Goal: Task Accomplishment & Management: Complete application form

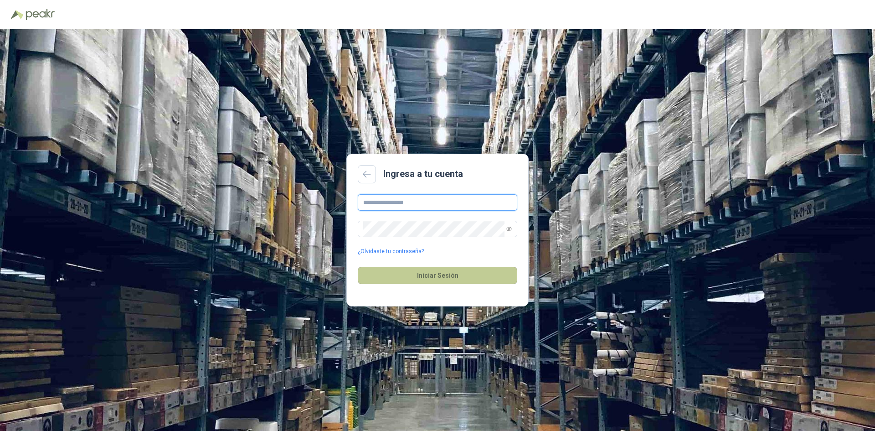
type input "**********"
click at [444, 273] on button "Iniciar Sesión" at bounding box center [438, 275] width 160 height 17
click at [438, 276] on button "Iniciar Sesión" at bounding box center [438, 275] width 160 height 17
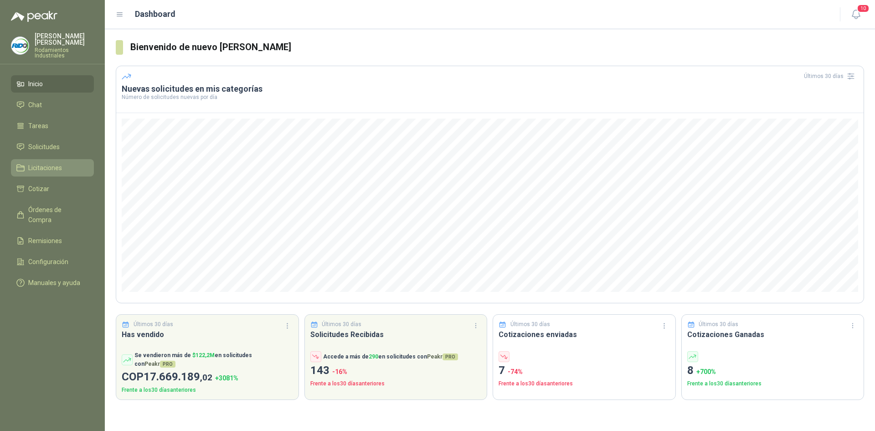
click at [53, 163] on span "Licitaciones" at bounding box center [45, 168] width 34 height 10
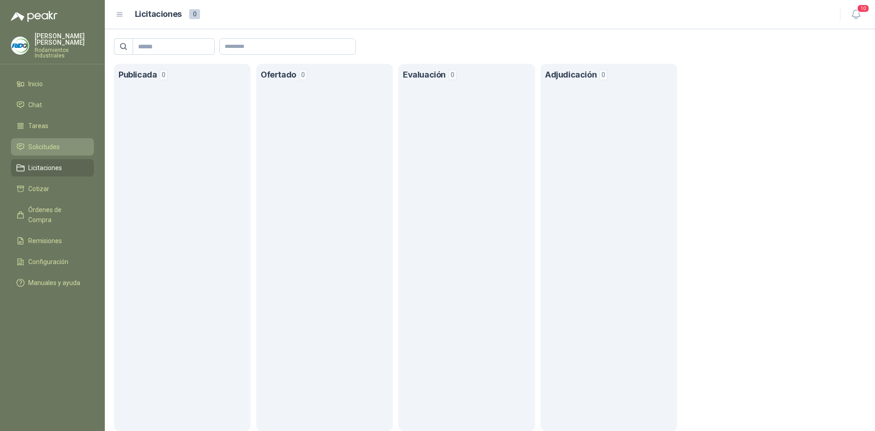
click at [50, 138] on link "Solicitudes" at bounding box center [52, 146] width 83 height 17
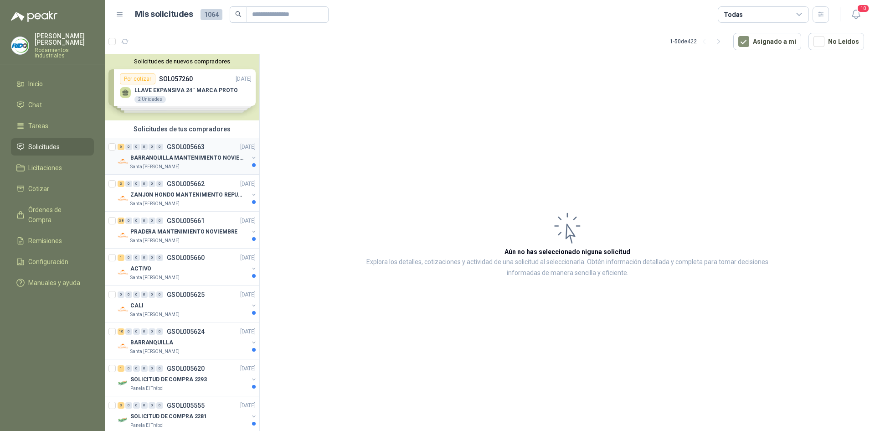
click at [207, 160] on p "BARRANQUILLA MANTENIMIENTO NOVIEMBRE" at bounding box center [187, 158] width 114 height 9
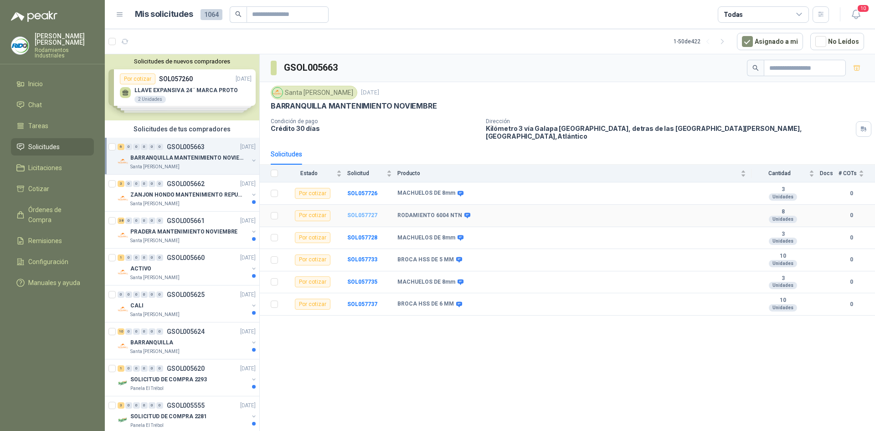
click at [369, 212] on b "SOL057727" at bounding box center [362, 215] width 30 height 6
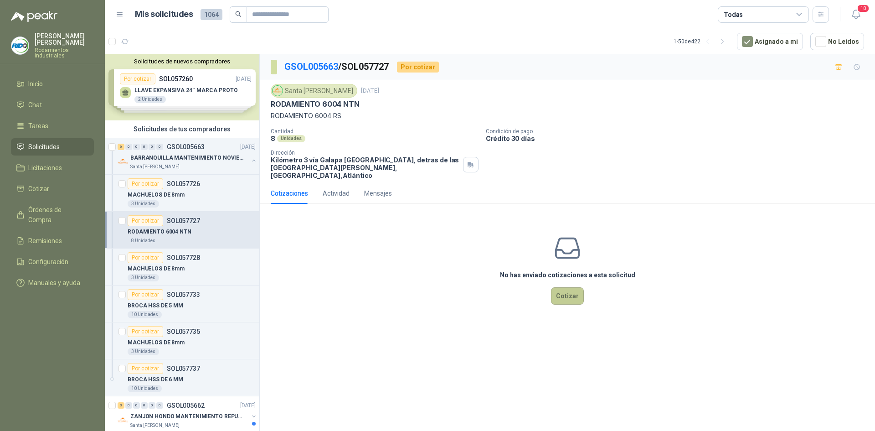
click at [565, 287] on button "Cotizar" at bounding box center [567, 295] width 33 height 17
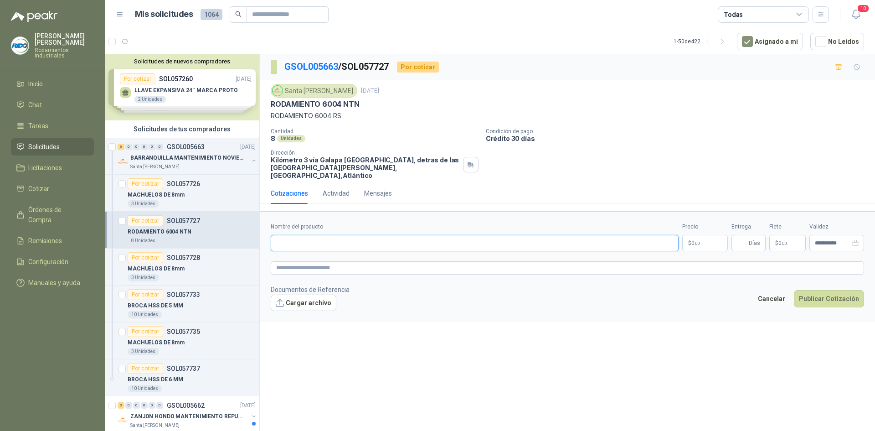
click at [465, 235] on input "Nombre del producto" at bounding box center [475, 243] width 408 height 16
type input "**********"
click at [703, 236] on p "$ 0 ,00" at bounding box center [706, 243] width 46 height 16
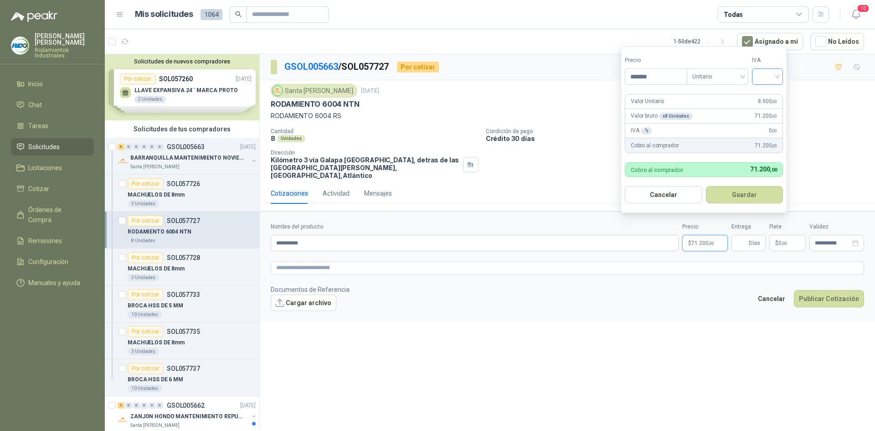
type input "*******"
click at [776, 78] on input "search" at bounding box center [768, 76] width 20 height 14
click at [770, 101] on div "19%" at bounding box center [770, 95] width 28 height 15
click at [747, 193] on button "Guardar" at bounding box center [746, 194] width 78 height 17
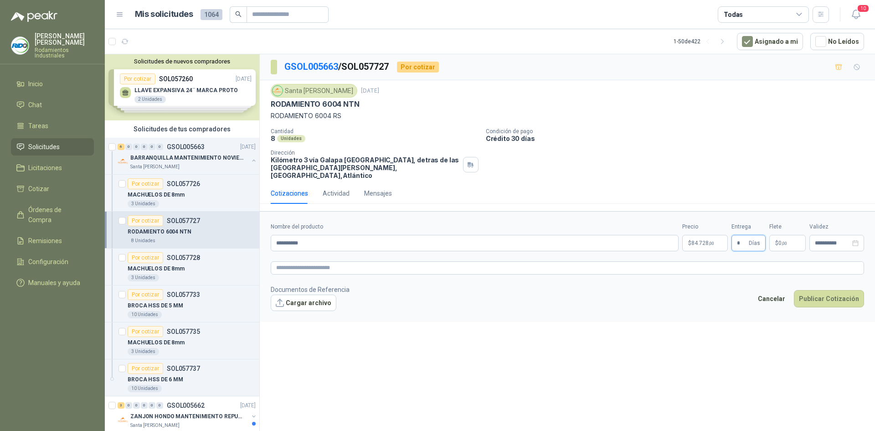
type input "*"
drag, startPoint x: 785, startPoint y: 178, endPoint x: 786, endPoint y: 222, distance: 44.7
click at [785, 183] on div "Cotizaciones Actividad Mensajes" at bounding box center [568, 193] width 594 height 21
click at [782, 241] on span ",00" at bounding box center [784, 243] width 5 height 5
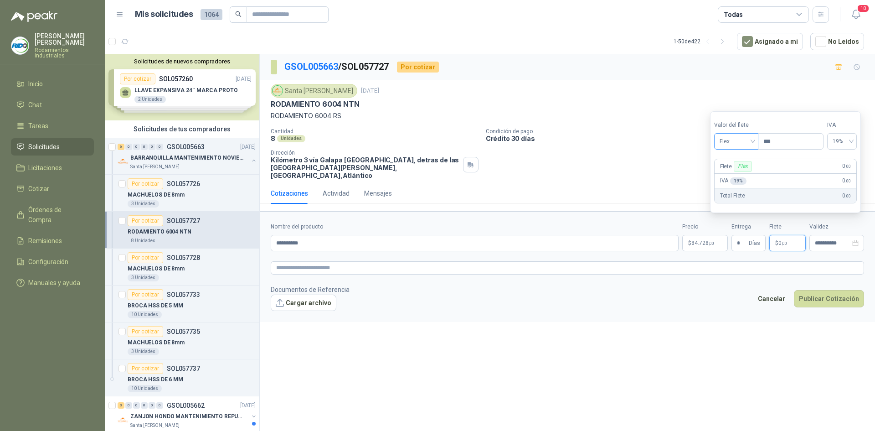
click at [747, 141] on span "Flex" at bounding box center [736, 141] width 33 height 14
click at [749, 172] on div "Incluido" at bounding box center [737, 175] width 31 height 10
click at [740, 284] on footer "Documentos de Referencia Cargar archivo Cancelar Publicar Cotización" at bounding box center [568, 297] width 594 height 26
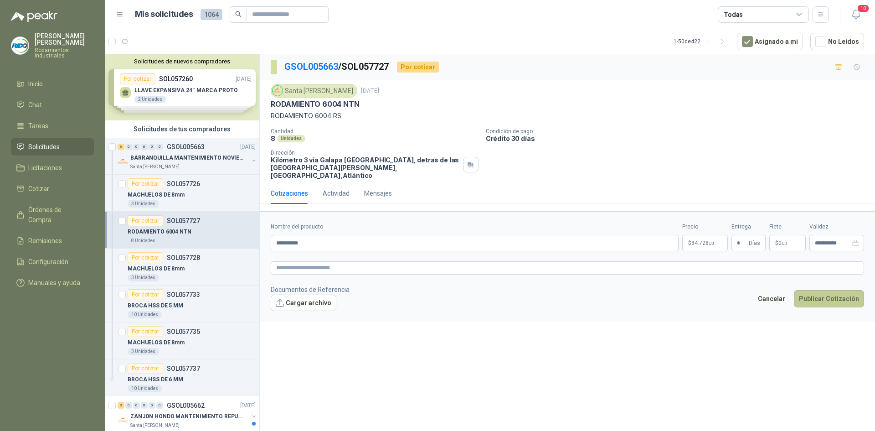
click at [844, 290] on button "Publicar Cotización" at bounding box center [829, 298] width 70 height 17
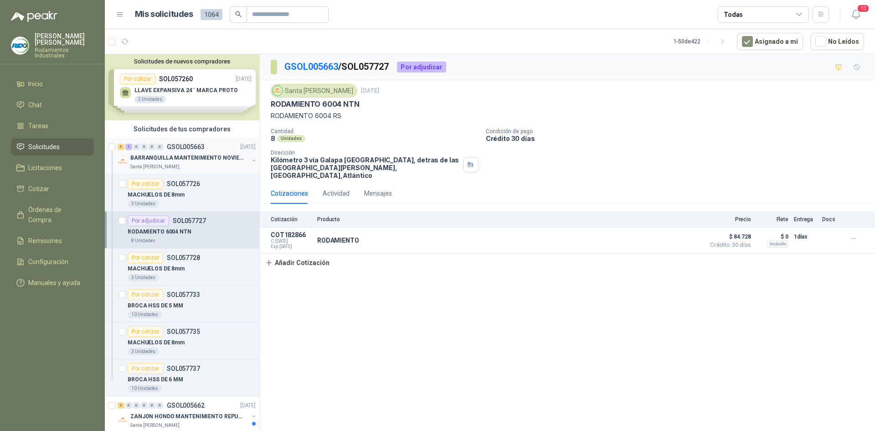
click at [250, 159] on button "button" at bounding box center [253, 160] width 7 height 7
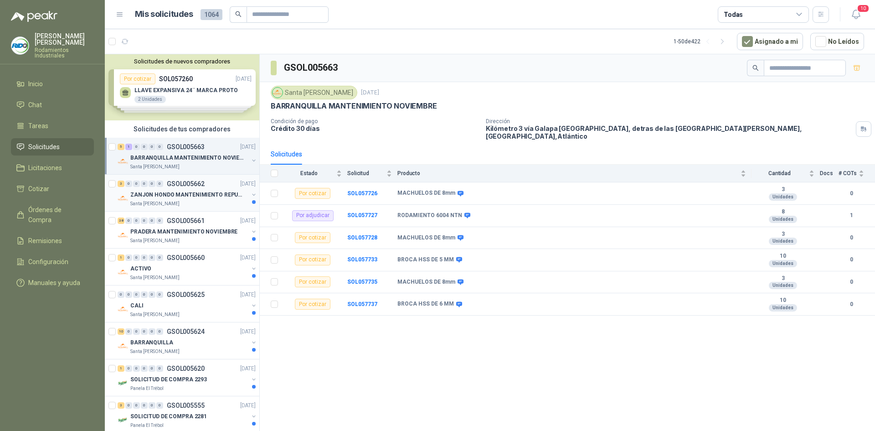
click at [205, 192] on p "ZANJON HONDO MANTENIMIENTO REPUESTOS" at bounding box center [187, 195] width 114 height 9
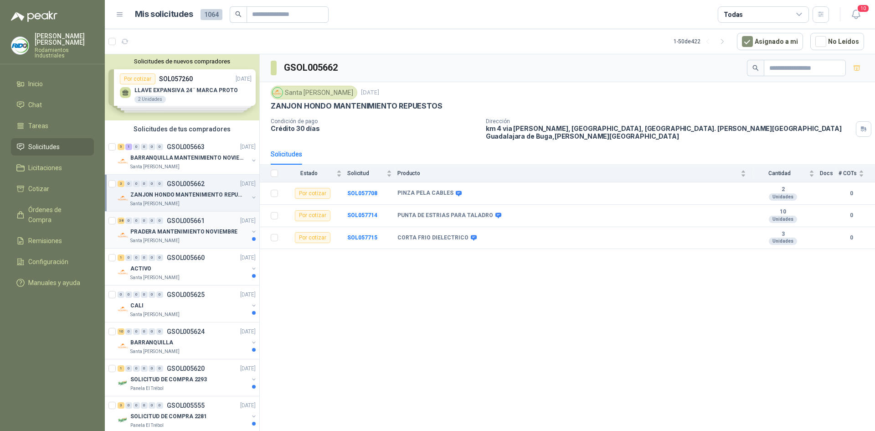
click at [183, 230] on p "PRADERA MANTENIMIENTO NOVIEMBRE" at bounding box center [183, 232] width 107 height 9
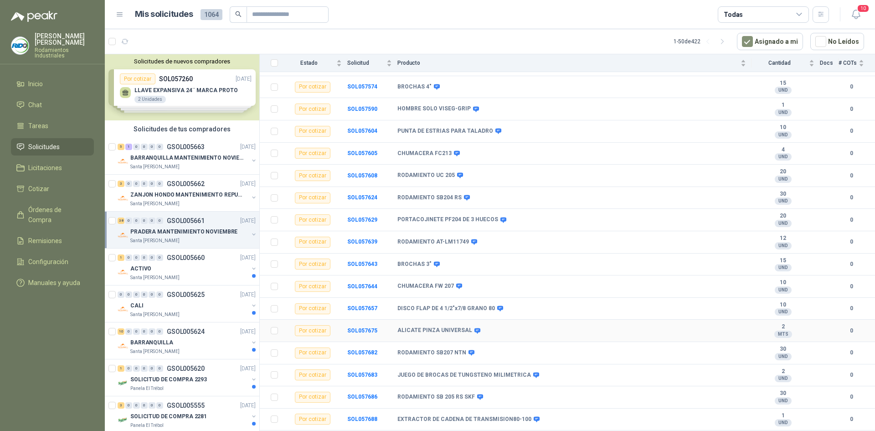
scroll to position [584, 0]
